Goal: Task Accomplishment & Management: Manage account settings

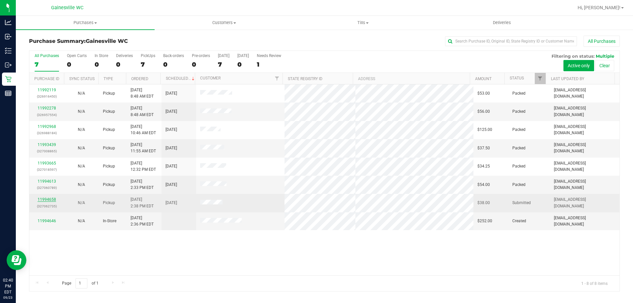
click at [50, 198] on link "11994658" at bounding box center [47, 199] width 18 height 5
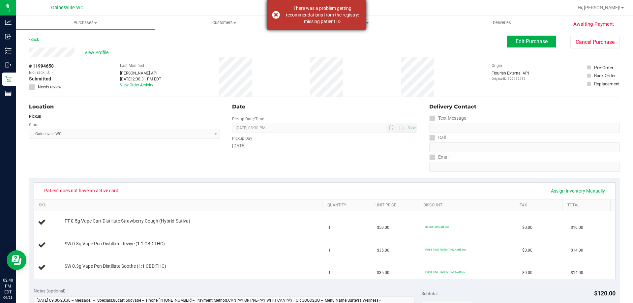
click at [295, 20] on div "There was a problem getting recommendations from the registry: missing patient …" at bounding box center [323, 15] width 78 height 20
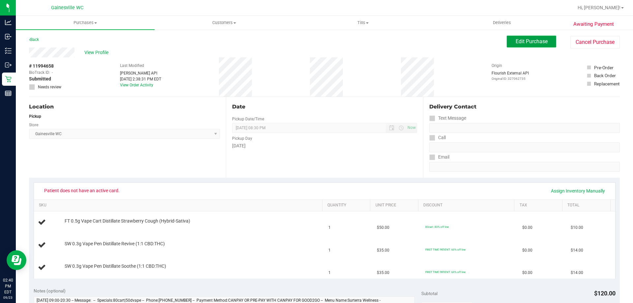
click at [516, 45] on button "Edit Purchase" at bounding box center [531, 42] width 49 height 12
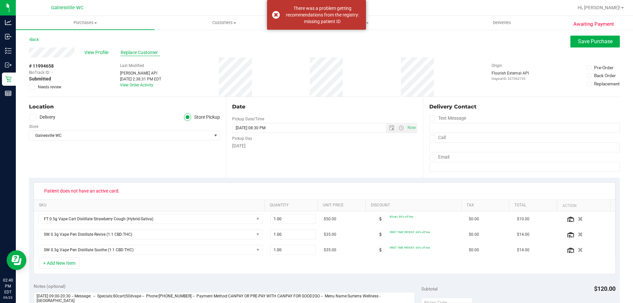
click at [142, 55] on span "Replace Customer" at bounding box center [141, 52] width 40 height 7
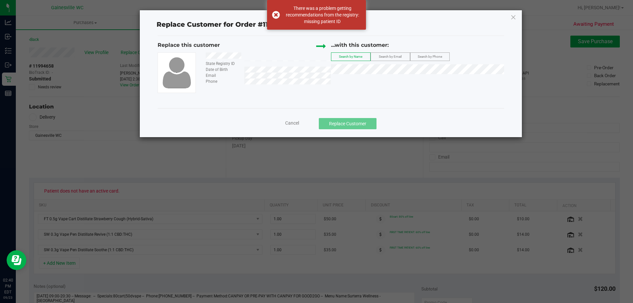
click at [402, 54] on label "Search by Email" at bounding box center [390, 57] width 39 height 8
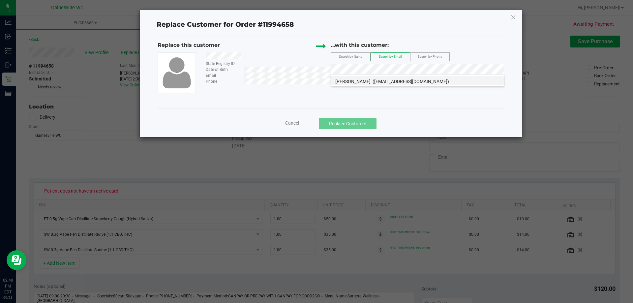
click at [400, 82] on span "(pixiedust0308@yahoo.com)" at bounding box center [411, 81] width 77 height 5
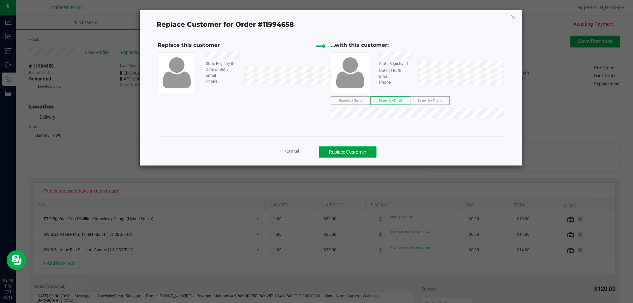
click at [361, 150] on button "Replace Customer" at bounding box center [348, 151] width 58 height 11
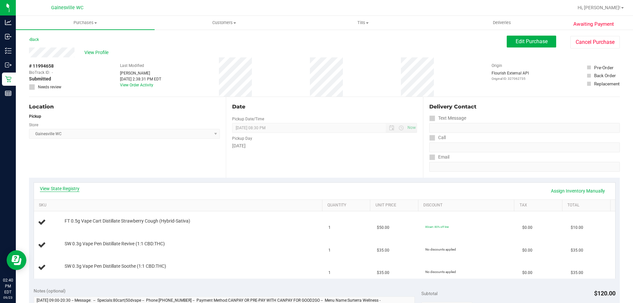
click at [74, 184] on div "View State Registry Assign Inventory Manually" at bounding box center [324, 191] width 581 height 17
click at [74, 187] on link "View State Registry" at bounding box center [60, 188] width 40 height 7
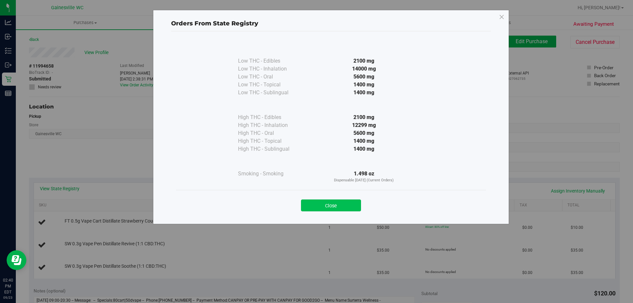
click at [327, 202] on button "Close" at bounding box center [331, 206] width 60 height 12
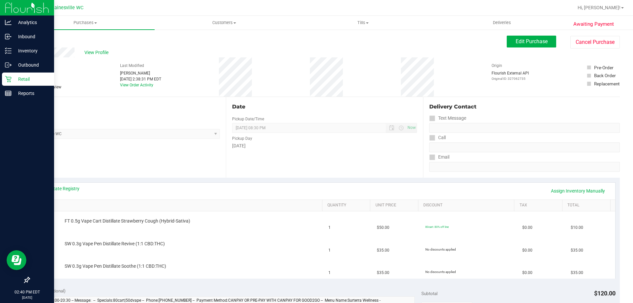
click at [10, 80] on icon at bounding box center [8, 79] width 7 height 7
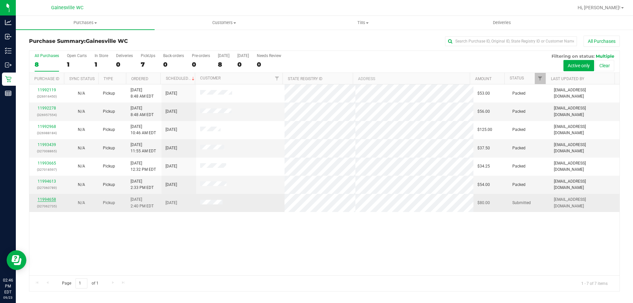
click at [41, 200] on link "11994658" at bounding box center [47, 199] width 18 height 5
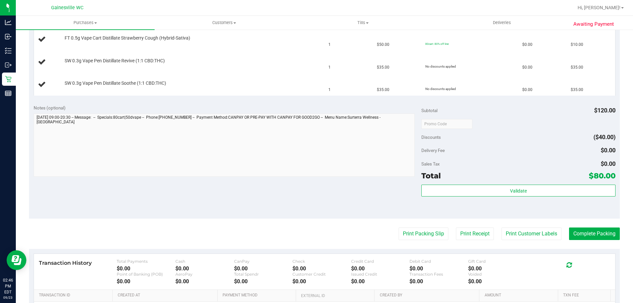
scroll to position [198, 0]
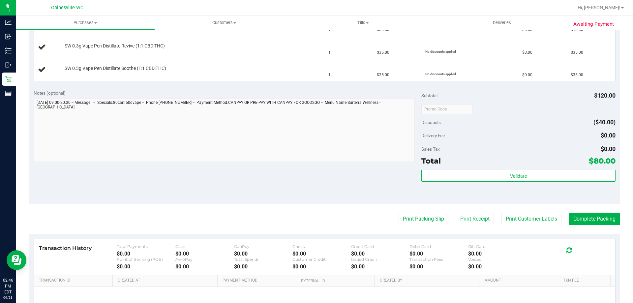
click at [428, 211] on purchase-details "Back Edit Purchase Cancel Purchase View Profile # 11994658 BioTrack ID: - Submi…" at bounding box center [324, 98] width 591 height 520
click at [427, 215] on button "Print Packing Slip" at bounding box center [424, 219] width 50 height 13
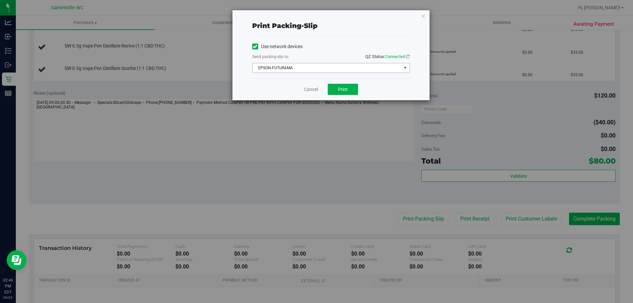
click at [353, 67] on span "EPSON-FUTURAMA" at bounding box center [327, 67] width 149 height 9
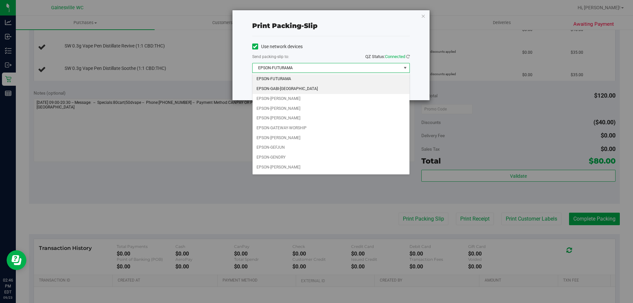
click at [300, 92] on li "EPSON-GABI-GRECKO" at bounding box center [331, 89] width 157 height 10
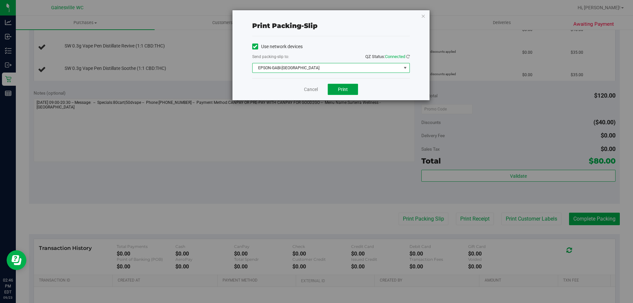
click at [344, 90] on span "Print" at bounding box center [343, 89] width 10 height 5
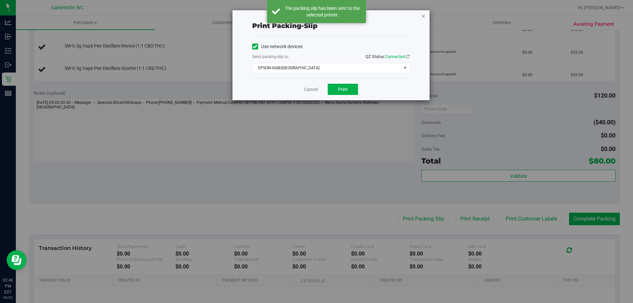
click at [424, 16] on icon "button" at bounding box center [423, 16] width 5 height 8
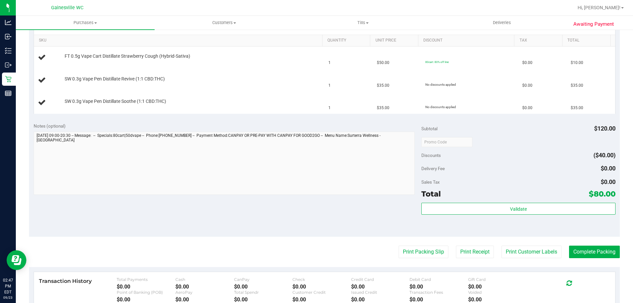
scroll to position [132, 0]
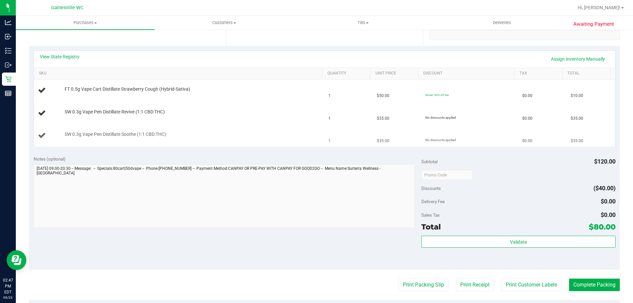
click at [399, 279] on button "Print Packing Slip" at bounding box center [424, 285] width 50 height 13
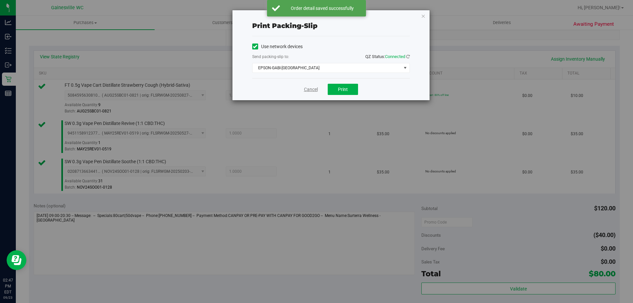
click at [307, 87] on link "Cancel" at bounding box center [311, 89] width 14 height 7
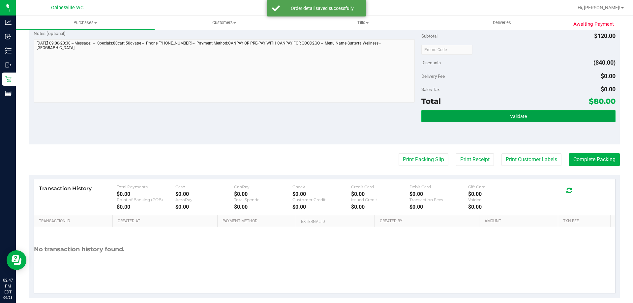
click at [522, 122] on button "Validate" at bounding box center [518, 116] width 194 height 12
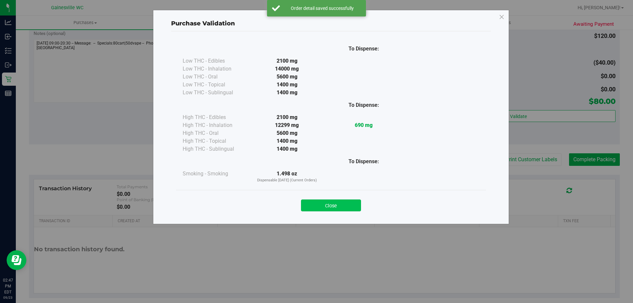
click at [342, 201] on button "Close" at bounding box center [331, 206] width 60 height 12
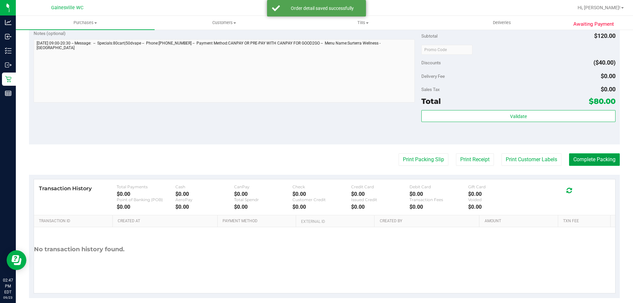
click at [576, 161] on button "Complete Packing" at bounding box center [594, 159] width 51 height 13
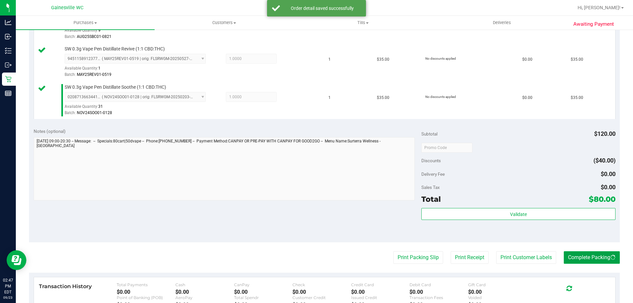
scroll to position [205, 0]
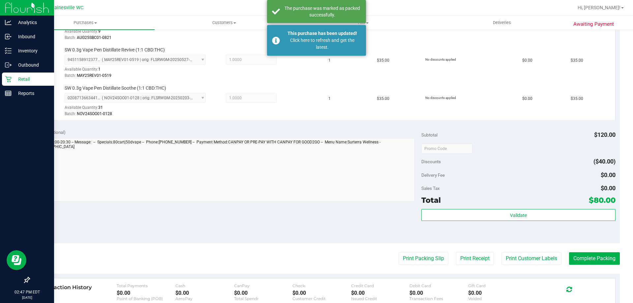
click at [7, 83] on div "Retail" at bounding box center [28, 79] width 52 height 13
